Goal: Task Accomplishment & Management: Use online tool/utility

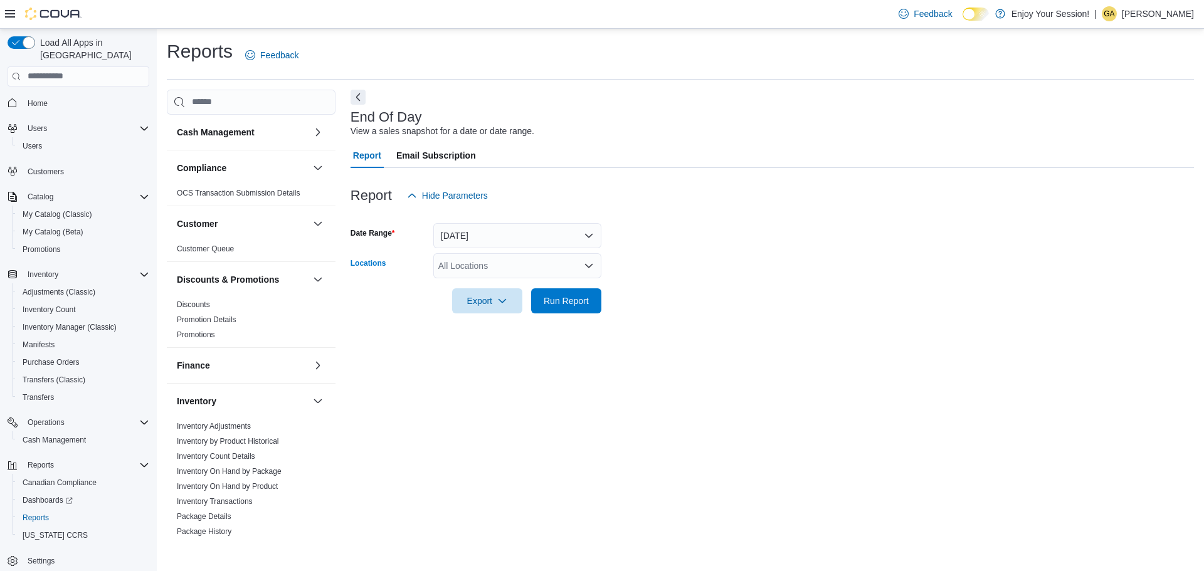
click at [532, 264] on div "All Locations" at bounding box center [517, 265] width 168 height 25
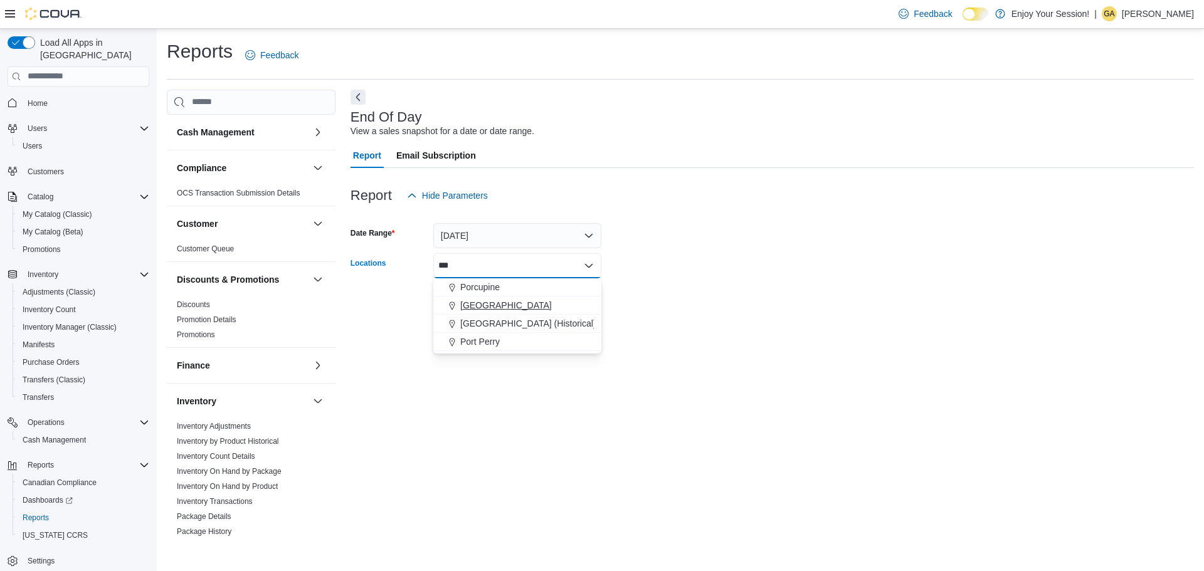
type input "***"
click at [574, 307] on div "[GEOGRAPHIC_DATA]" at bounding box center [517, 305] width 153 height 13
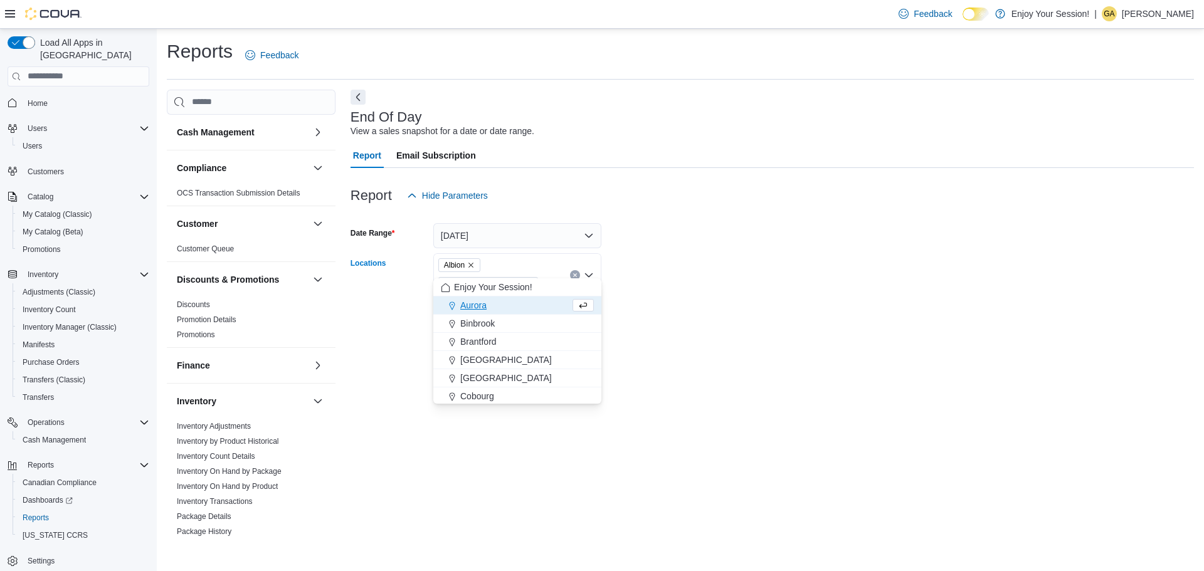
click at [638, 296] on form "Date Range [DATE] Locations [GEOGRAPHIC_DATA] [GEOGRAPHIC_DATA] Combo box. Sele…" at bounding box center [771, 270] width 843 height 124
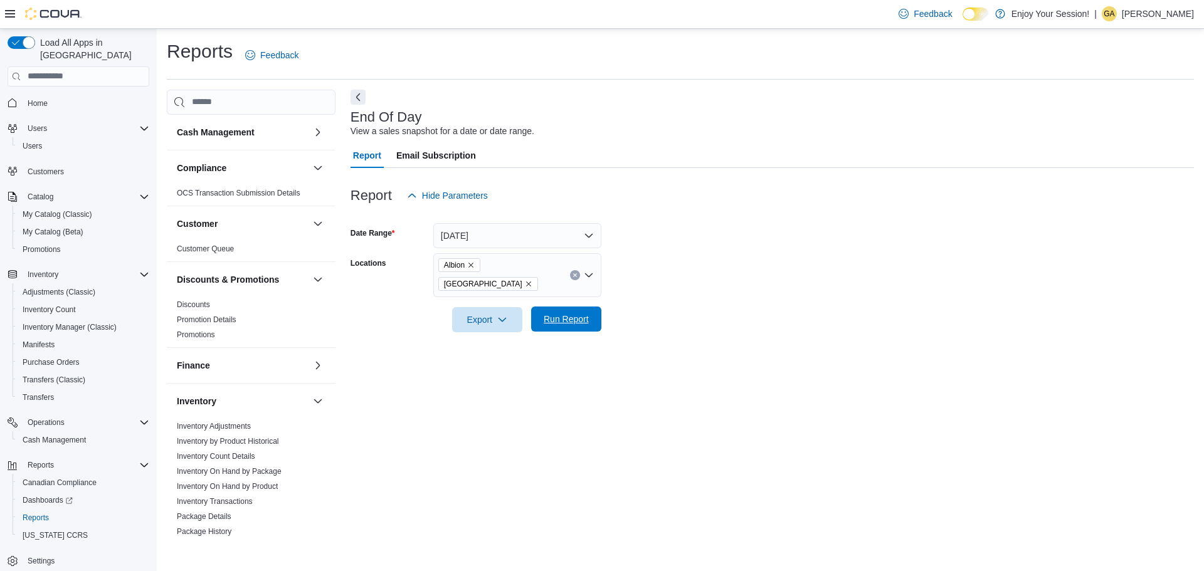
click at [587, 308] on span "Run Report" at bounding box center [566, 319] width 55 height 25
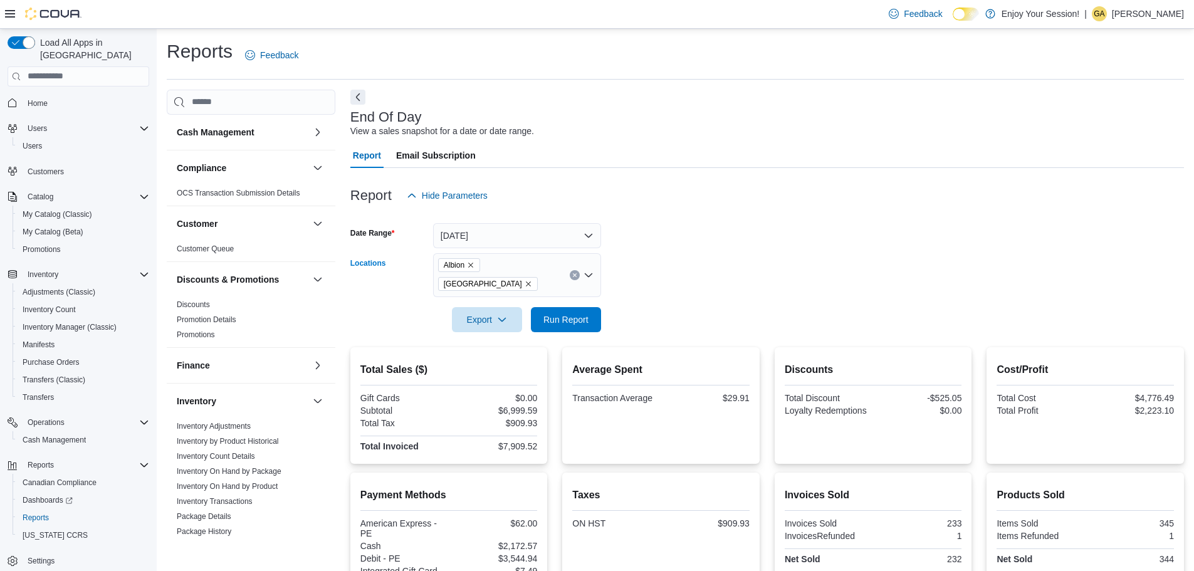
click at [471, 261] on icon "Remove Albion from selection in this group" at bounding box center [471, 265] width 8 height 8
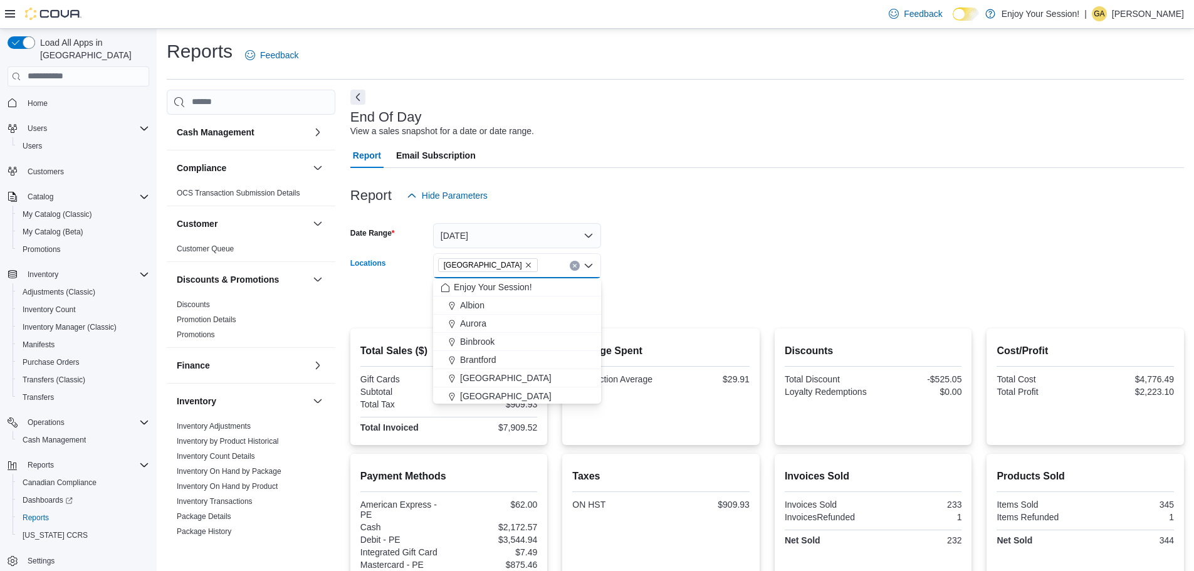
click at [682, 290] on form "Date Range [DATE] Locations [GEOGRAPHIC_DATA] Combo box. Selected. [GEOGRAPHIC_…" at bounding box center [767, 260] width 834 height 105
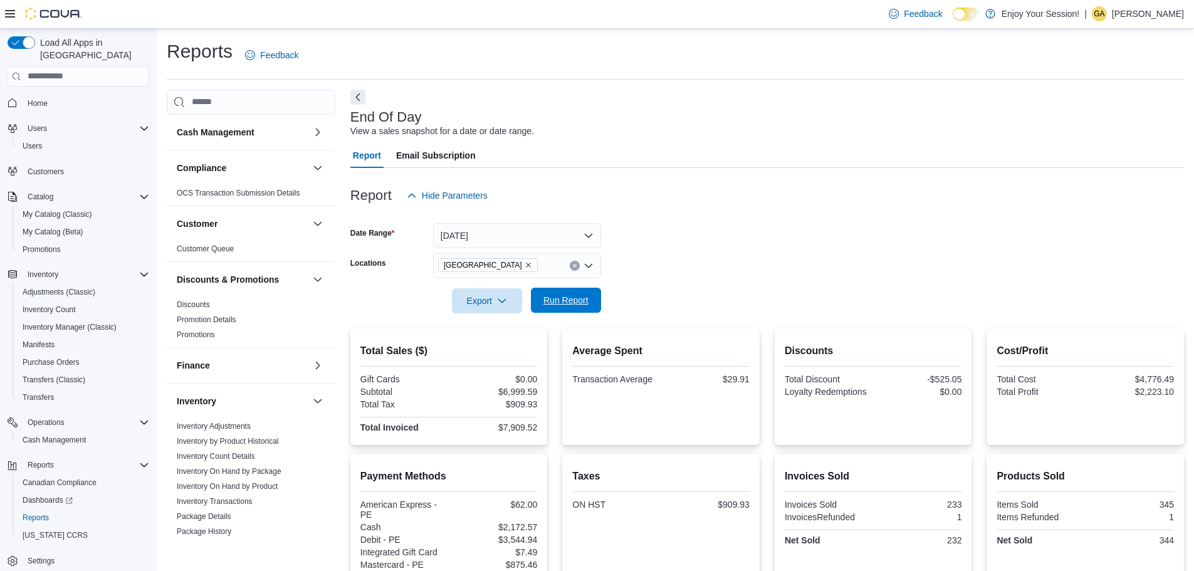
click at [549, 299] on span "Run Report" at bounding box center [566, 300] width 45 height 13
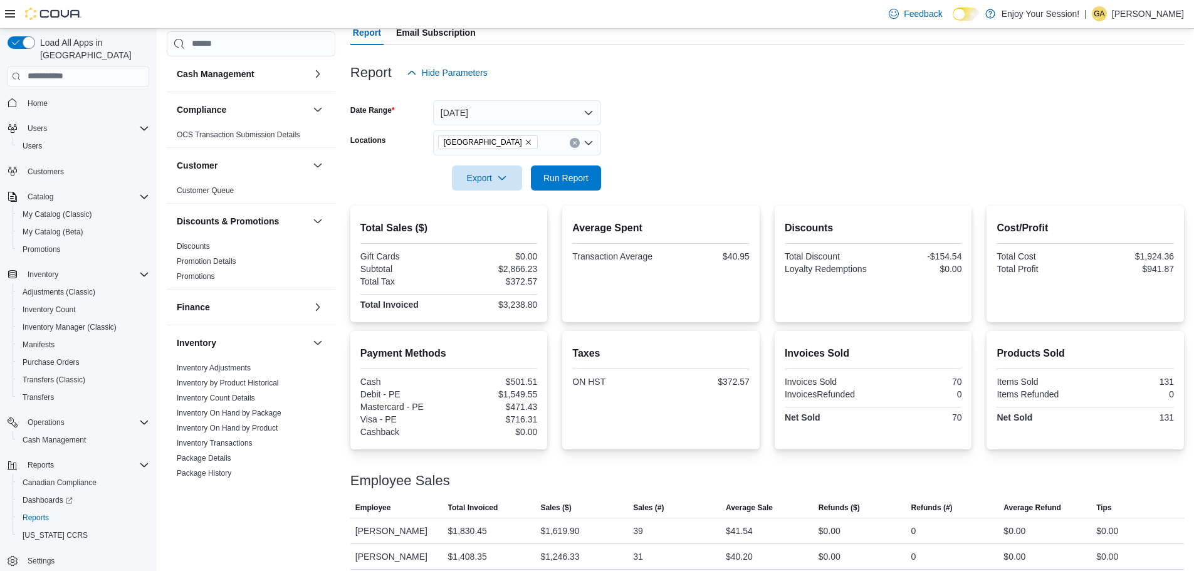
scroll to position [132, 0]
